Goal: Task Accomplishment & Management: Manage account settings

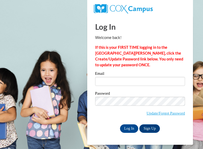
click at [74, 73] on body "This site uses cookies to help improve your learning experience. By continuing …" at bounding box center [101, 74] width 203 height 149
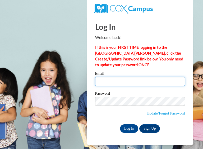
click at [105, 80] on input "Email" at bounding box center [140, 81] width 90 height 9
type input "daselmarshall@gmail.com"
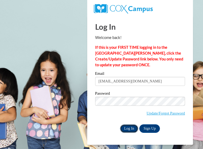
click at [128, 126] on input "Log In" at bounding box center [129, 128] width 19 height 8
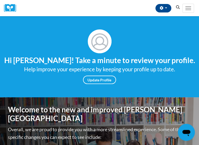
click at [0, 0] on span "My Learning" at bounding box center [0, 0] width 0 height 0
click at [0, 0] on link "My Course Progress" at bounding box center [0, 0] width 0 height 0
click at [0, 0] on span "About" at bounding box center [0, 0] width 0 height 0
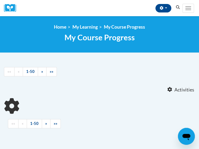
click at [0, 0] on span "Explore" at bounding box center [0, 0] width 0 height 0
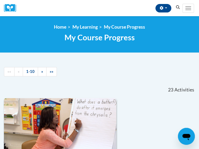
click at [0, 0] on link "Resources" at bounding box center [0, 0] width 0 height 0
click at [0, 0] on span "Resources" at bounding box center [0, 0] width 0 height 0
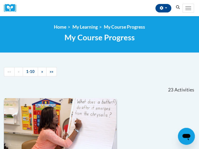
click at [0, 0] on span "Resources" at bounding box center [0, 0] width 0 height 0
click at [0, 0] on span "Explore" at bounding box center [0, 0] width 0 height 0
click at [0, 0] on link "Resources" at bounding box center [0, 0] width 0 height 0
click at [0, 0] on span "For Educators" at bounding box center [0, 0] width 0 height 0
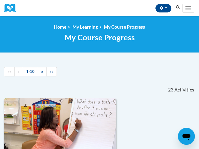
click at [0, 0] on span "For Educators" at bounding box center [0, 0] width 0 height 0
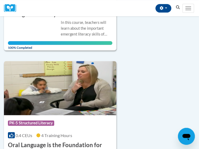
scroll to position [194, 0]
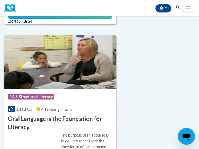
click at [178, 6] on icon "Search" at bounding box center [178, 7] width 5 height 4
click at [174, 4] on button "Search" at bounding box center [178, 7] width 8 height 6
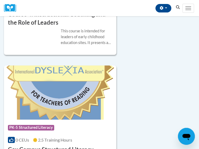
scroll to position [1192, 0]
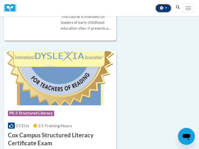
click at [166, 10] on button "button" at bounding box center [164, 8] width 16 height 8
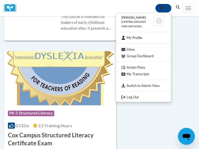
click at [0, 0] on span "My Learning" at bounding box center [0, 0] width 0 height 0
click at [0, 0] on link "My Course Progress" at bounding box center [0, 0] width 0 height 0
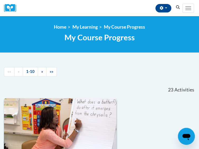
click at [0, 0] on span "Explore" at bounding box center [0, 0] width 0 height 0
click at [0, 0] on span "Resources" at bounding box center [0, 0] width 0 height 0
click at [0, 0] on span "For Educators" at bounding box center [0, 0] width 0 height 0
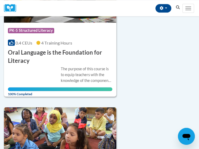
scroll to position [264, 0]
